Goal: Information Seeking & Learning: Learn about a topic

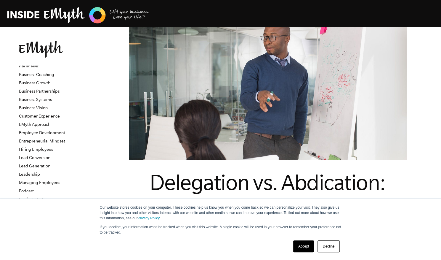
click at [332, 243] on link "Decline" at bounding box center [329, 246] width 22 height 12
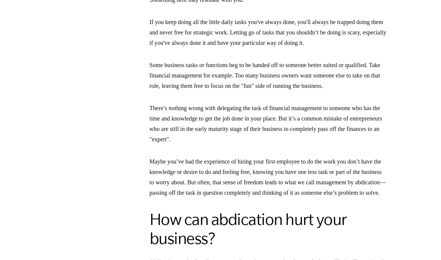
scroll to position [1025, 0]
click at [273, 165] on div "Download the EMyth Roadmap How is delegating different from abdicating? Delegat…" at bounding box center [268, 124] width 237 height 1281
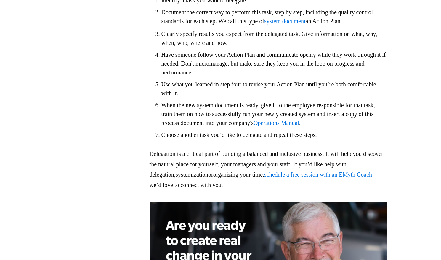
scroll to position [1452, 0]
click at [217, 98] on li "Use what you learned in step four to revise your Action Plan until you’re both …" at bounding box center [273, 89] width 225 height 18
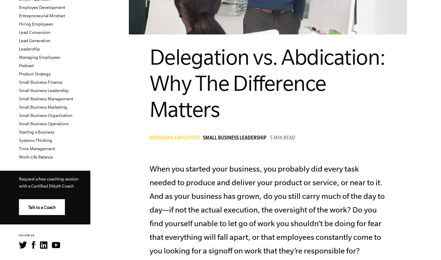
scroll to position [124, 0]
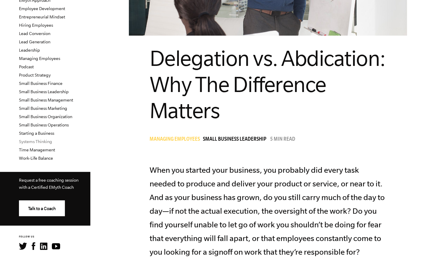
click at [46, 143] on link "Systems Thinking" at bounding box center [35, 141] width 33 height 5
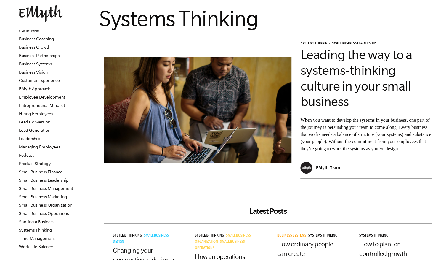
scroll to position [49, 0]
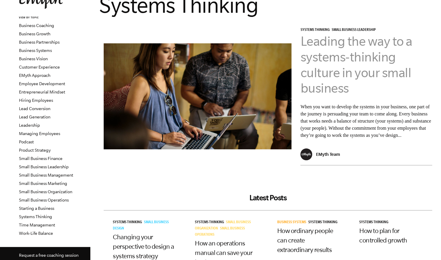
click at [343, 53] on link "Leading the way to a systems-thinking culture in your small business" at bounding box center [356, 64] width 112 height 61
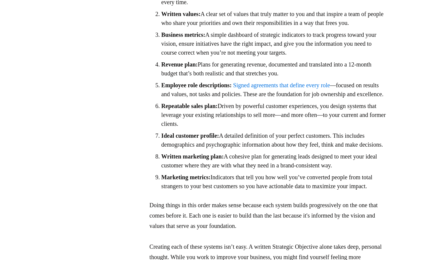
scroll to position [966, 0]
